Goal: Task Accomplishment & Management: Manage account settings

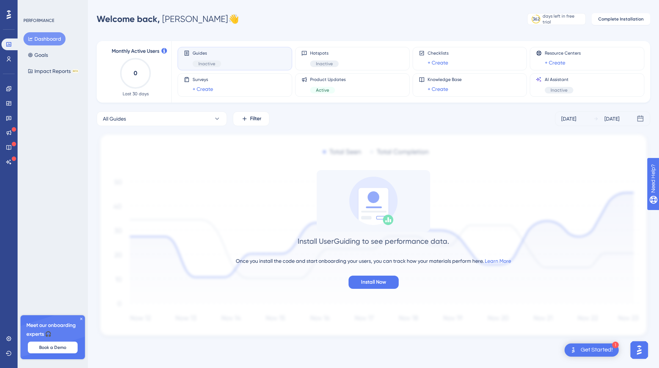
click at [12, 26] on div "Performance Users" at bounding box center [8, 43] width 15 height 44
click at [10, 18] on icon at bounding box center [9, 14] width 4 height 9
click at [7, 342] on link at bounding box center [8, 338] width 15 height 12
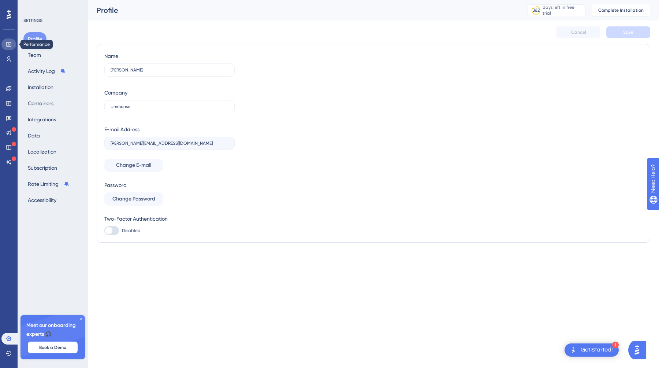
click at [14, 45] on link at bounding box center [8, 44] width 15 height 12
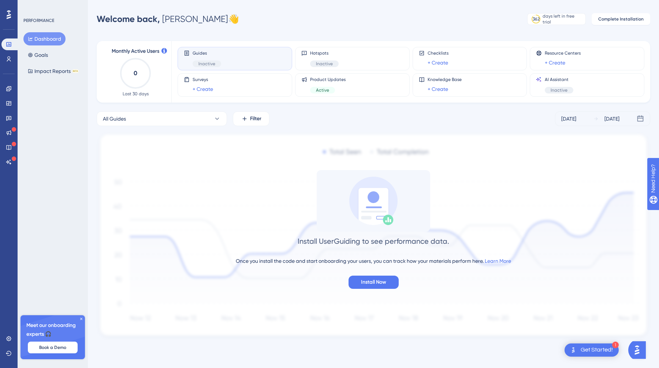
click at [606, 348] on div "Get Started!" at bounding box center [597, 350] width 32 height 8
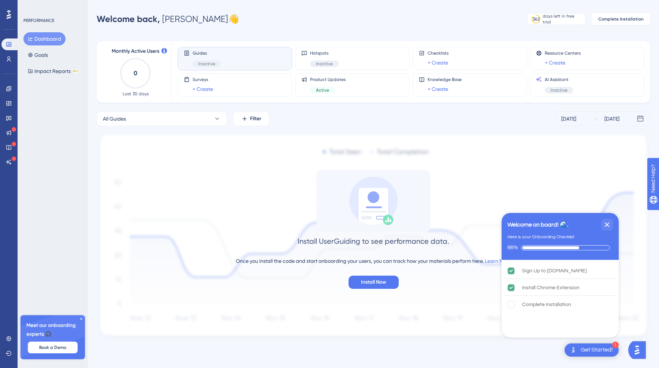
click at [606, 348] on div "Get Started!" at bounding box center [597, 350] width 32 height 8
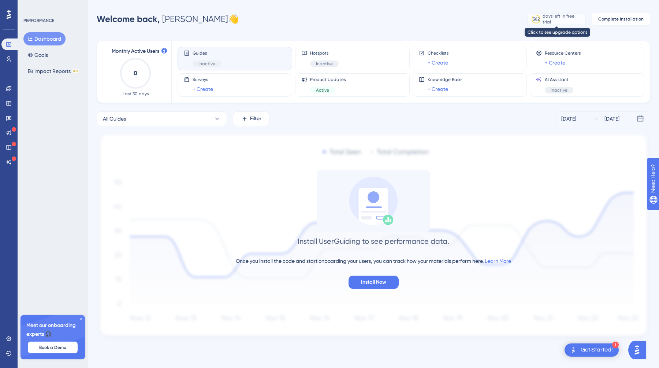
click at [564, 22] on div "days left in free trial" at bounding box center [563, 19] width 41 height 12
